Goal: Task Accomplishment & Management: Use online tool/utility

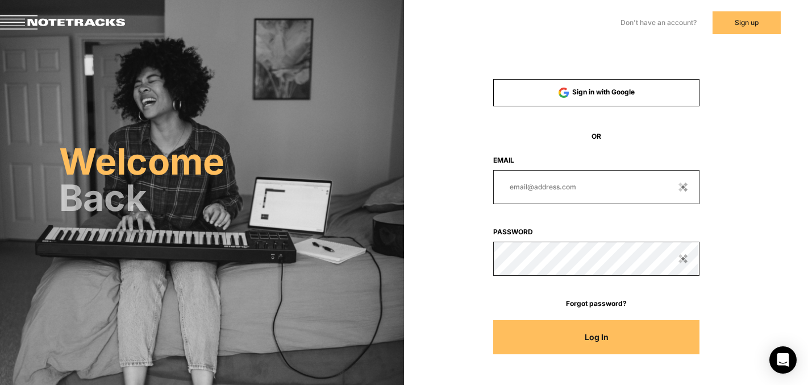
type input "[EMAIL_ADDRESS][DOMAIN_NAME]"
click at [596, 336] on button "Log In" at bounding box center [596, 337] width 207 height 34
click at [618, 337] on button "Log In" at bounding box center [596, 337] width 207 height 34
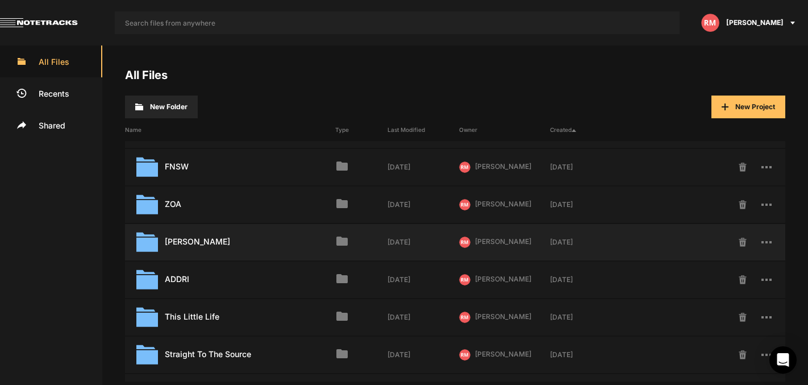
scroll to position [69, 0]
click at [166, 280] on div "ADDRI Last Modified: [DATE]" at bounding box center [230, 279] width 210 height 22
click at [149, 281] on img at bounding box center [147, 279] width 22 height 22
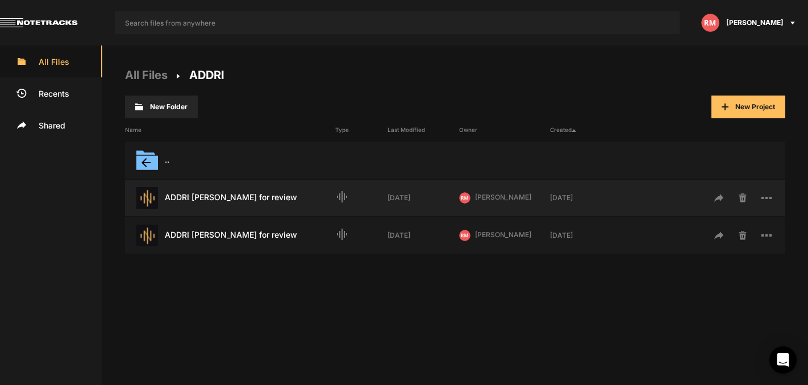
click at [280, 196] on div "ADDRI [PERSON_NAME] for review Last Modified: [DATE]" at bounding box center [230, 198] width 210 height 22
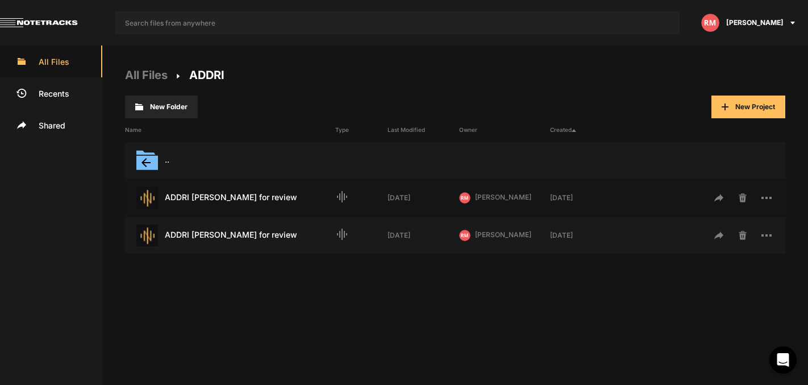
click at [182, 191] on div "ADDRI [PERSON_NAME] for review Last Modified: [DATE]" at bounding box center [230, 198] width 210 height 22
click at [193, 197] on div "ADDRI [PERSON_NAME] for review Last Modified: [DATE]" at bounding box center [230, 198] width 210 height 22
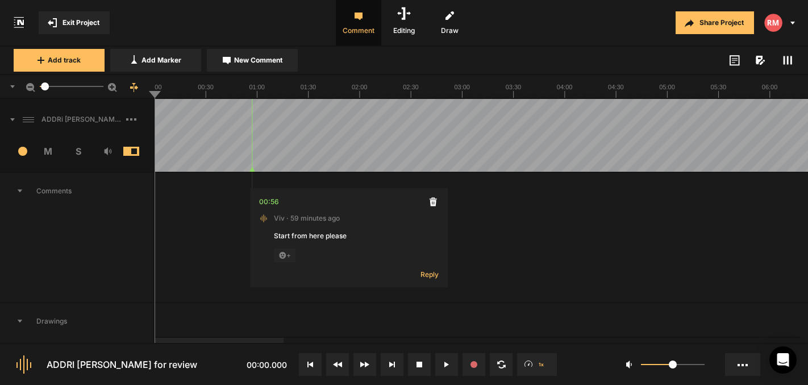
click at [731, 62] on icon at bounding box center [734, 60] width 10 height 11
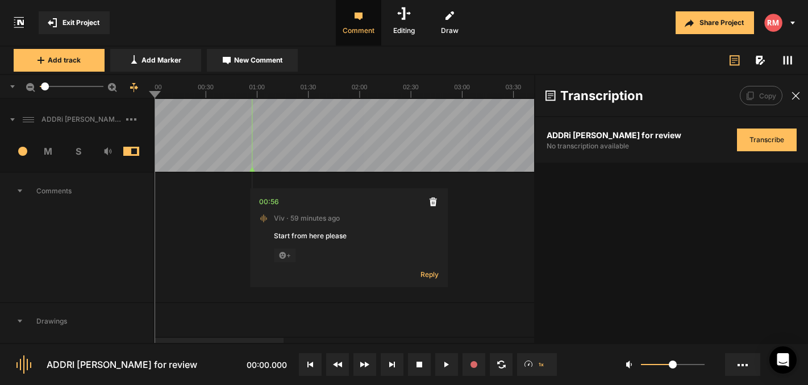
click at [768, 139] on button "Transcribe" at bounding box center [767, 139] width 60 height 23
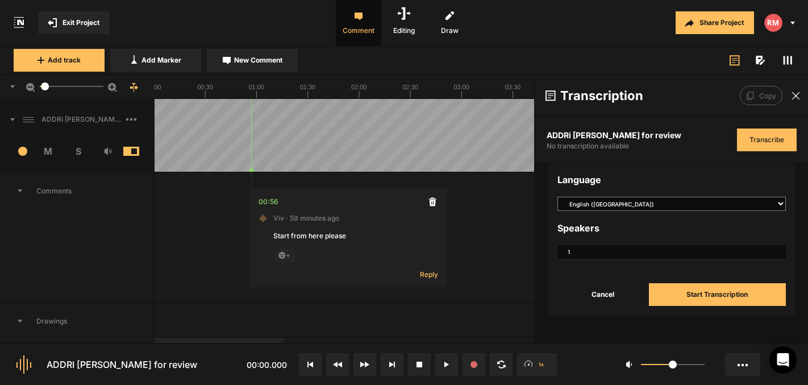
select select "en-AU"
click at [582, 254] on input "1" at bounding box center [671, 252] width 228 height 14
type input "2"
click at [725, 297] on button "Start Transcription" at bounding box center [717, 294] width 137 height 23
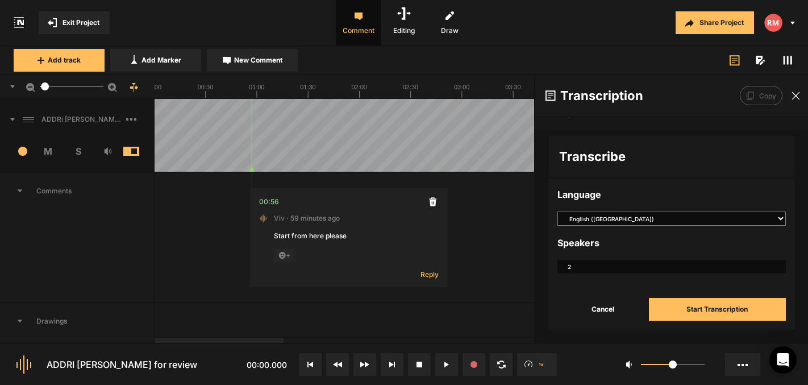
scroll to position [40, 0]
click at [724, 299] on button "Start Transcription" at bounding box center [717, 309] width 137 height 23
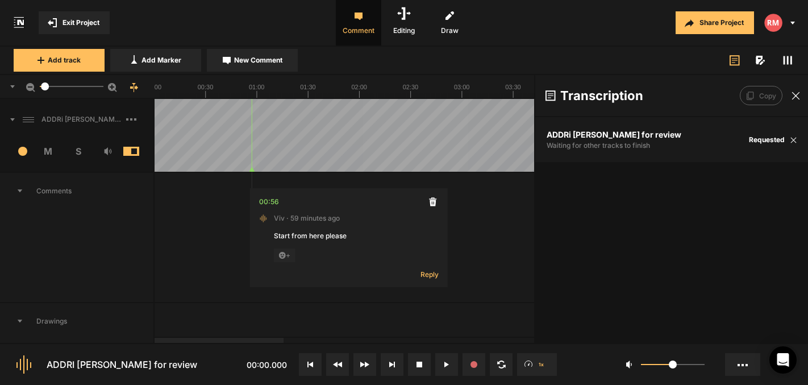
scroll to position [0, 0]
drag, startPoint x: 622, startPoint y: 96, endPoint x: 712, endPoint y: 93, distance: 89.8
click at [623, 95] on div "Transcription" at bounding box center [594, 95] width 98 height 15
click at [770, 95] on div "Copy" at bounding box center [769, 95] width 58 height 19
click at [769, 141] on span "Requested" at bounding box center [773, 140] width 48 height 10
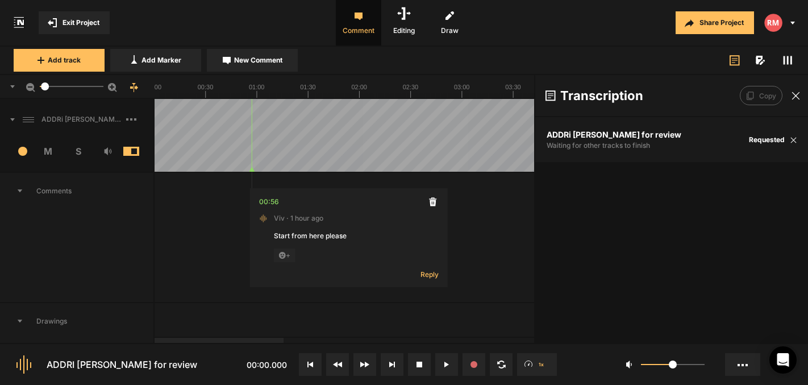
click at [614, 138] on div "ADDRi [PERSON_NAME] for review" at bounding box center [613, 134] width 135 height 12
drag, startPoint x: 616, startPoint y: 132, endPoint x: 638, endPoint y: 123, distance: 23.9
click at [616, 132] on div "ADDRi [PERSON_NAME] for review" at bounding box center [613, 134] width 135 height 12
click at [754, 96] on div "Copy" at bounding box center [769, 95] width 58 height 19
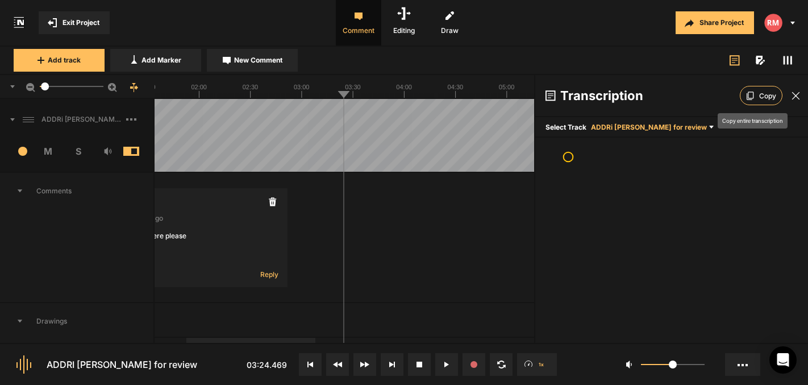
click at [759, 97] on span "Copy" at bounding box center [767, 95] width 17 height 15
click at [759, 94] on span "Copy" at bounding box center [767, 95] width 17 height 15
click at [709, 127] on icon at bounding box center [711, 127] width 5 height 3
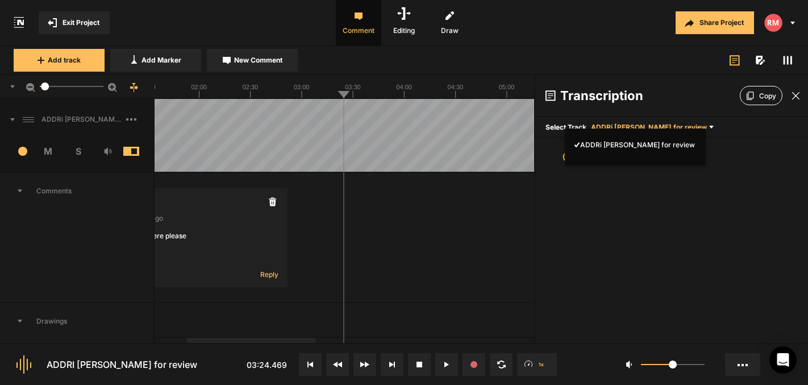
click at [703, 127] on div at bounding box center [404, 192] width 808 height 385
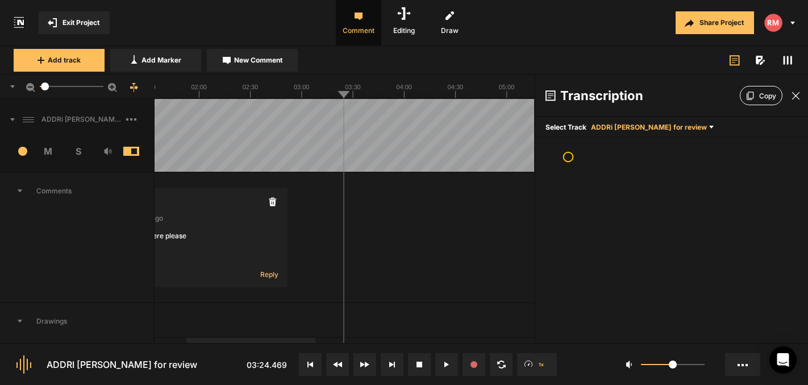
click at [709, 127] on icon at bounding box center [711, 127] width 5 height 3
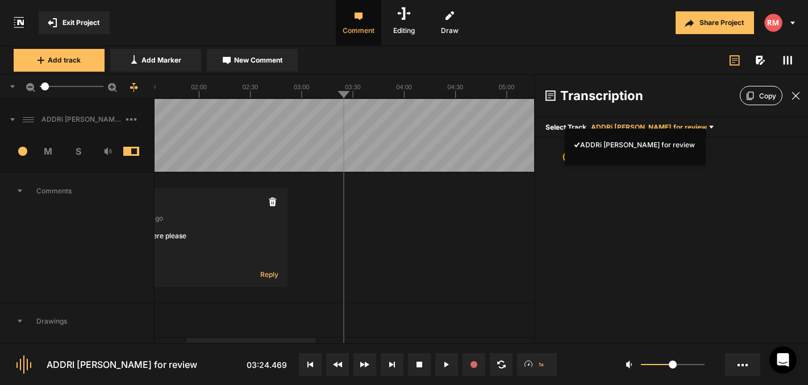
click at [705, 127] on div at bounding box center [404, 192] width 808 height 385
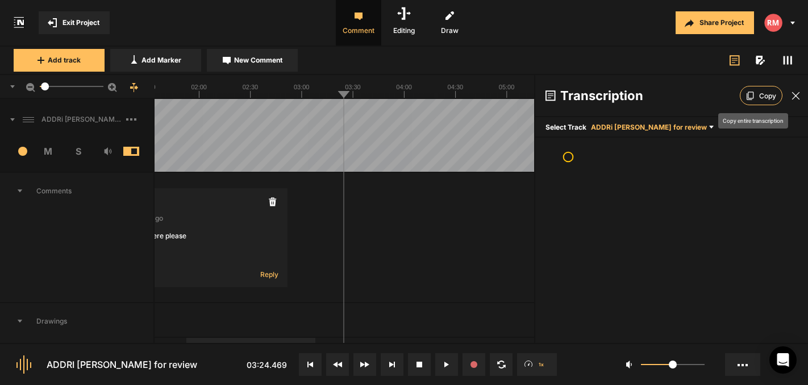
click at [759, 98] on span "Copy" at bounding box center [767, 95] width 17 height 15
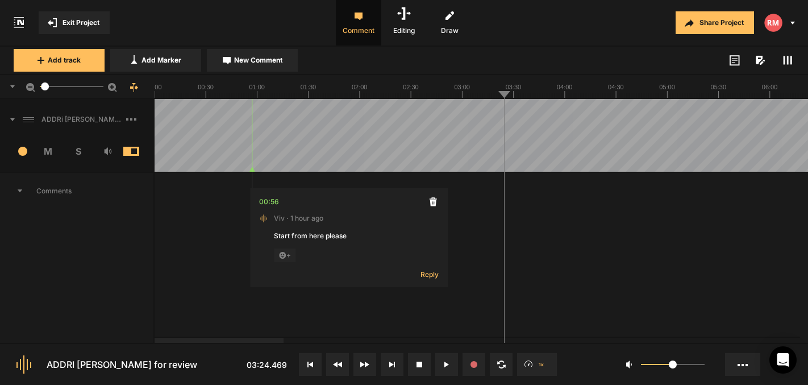
click at [739, 61] on rect at bounding box center [734, 60] width 9 height 9
